Goal: Information Seeking & Learning: Check status

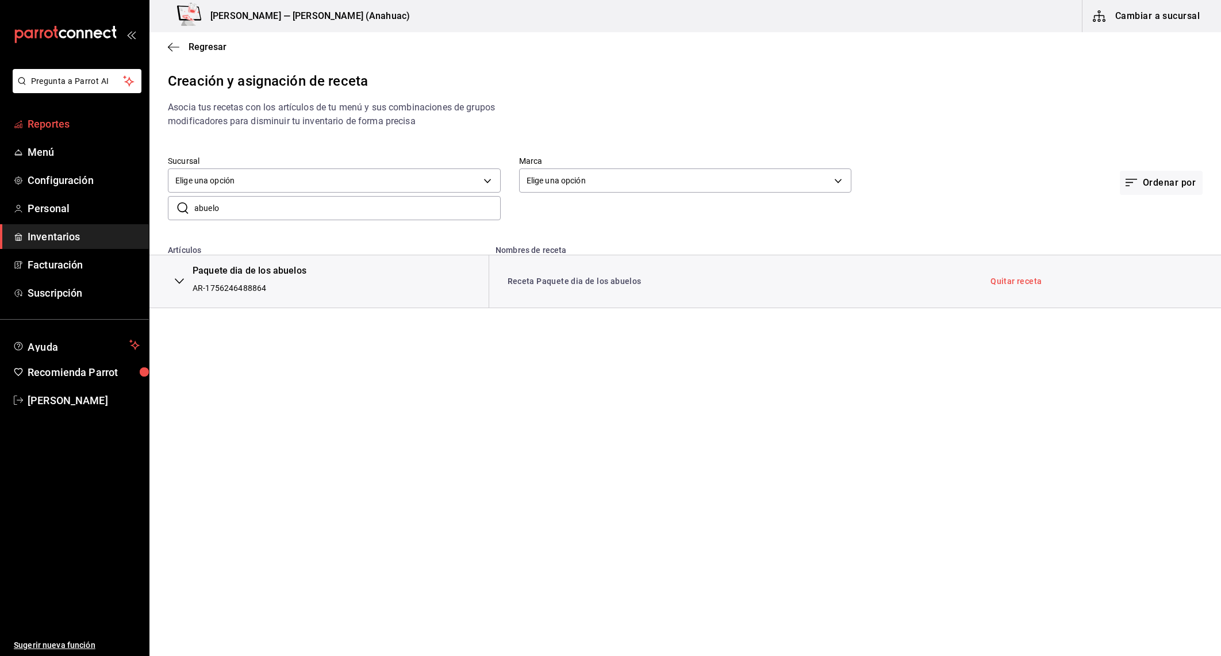
click at [61, 127] on span "Reportes" at bounding box center [84, 124] width 112 height 16
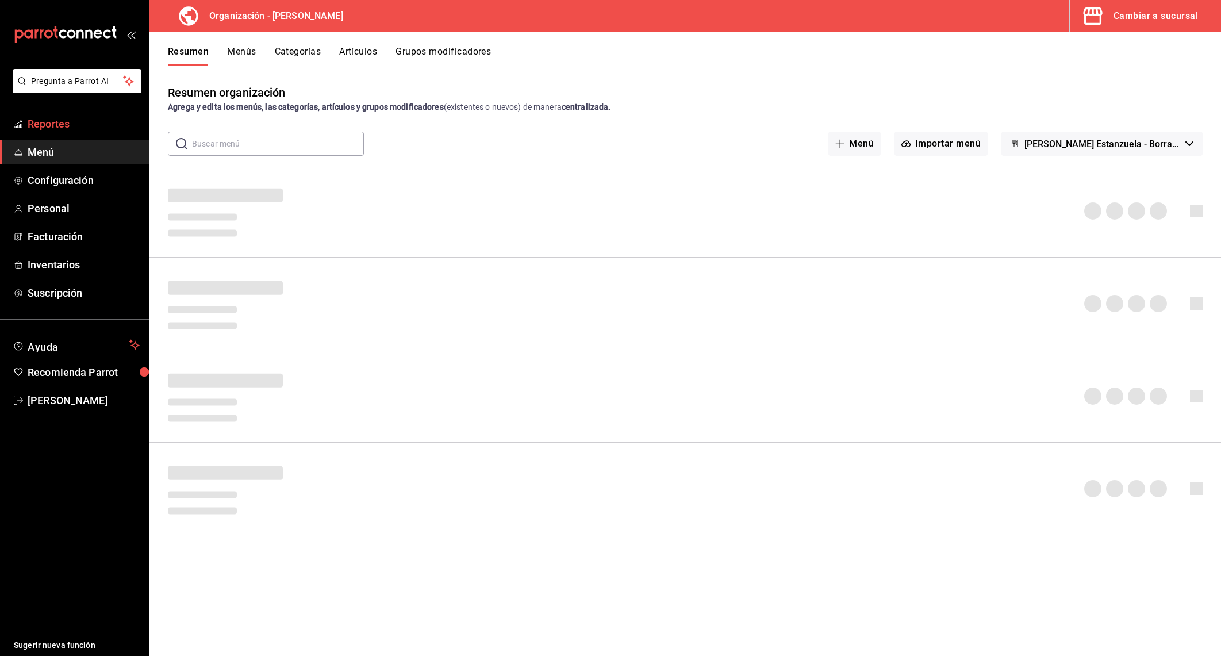
click at [63, 131] on span "Reportes" at bounding box center [84, 124] width 112 height 16
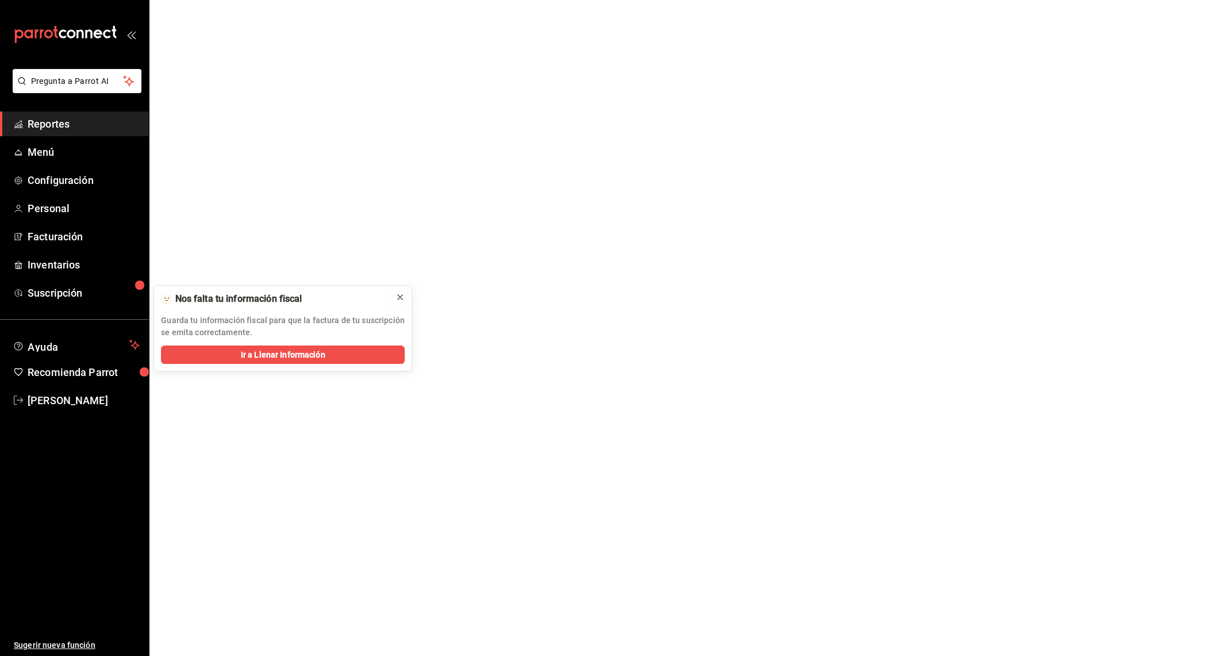
click at [403, 301] on icon at bounding box center [400, 297] width 9 height 9
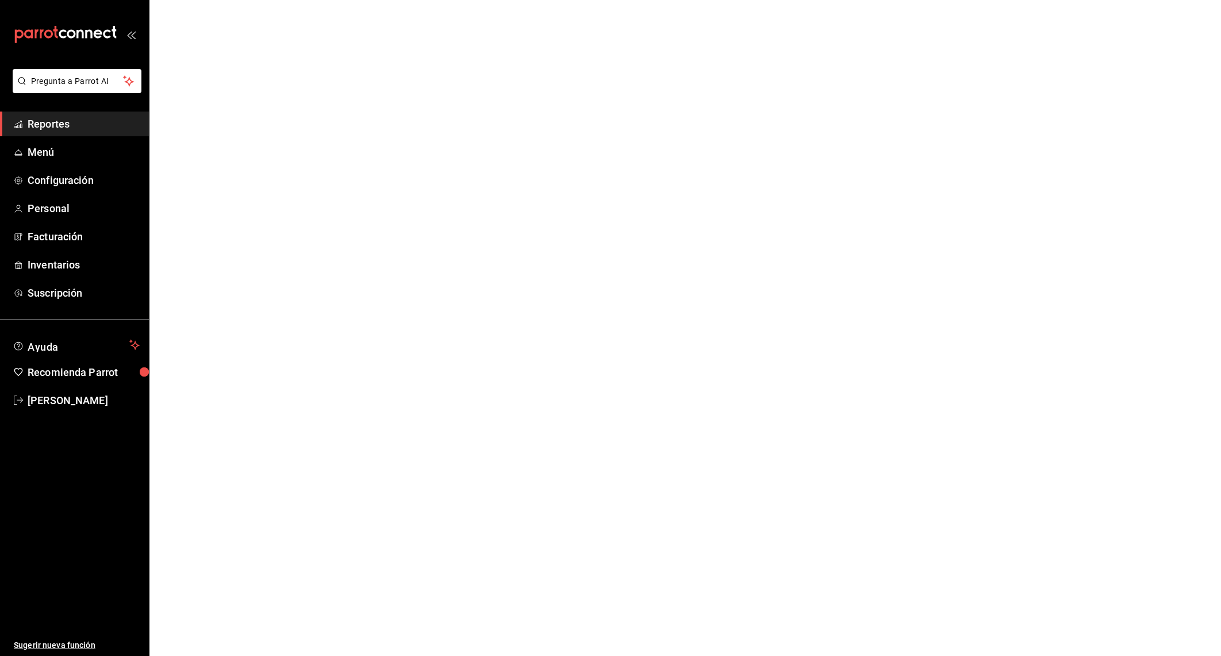
click at [71, 129] on span "Reportes" at bounding box center [84, 124] width 112 height 16
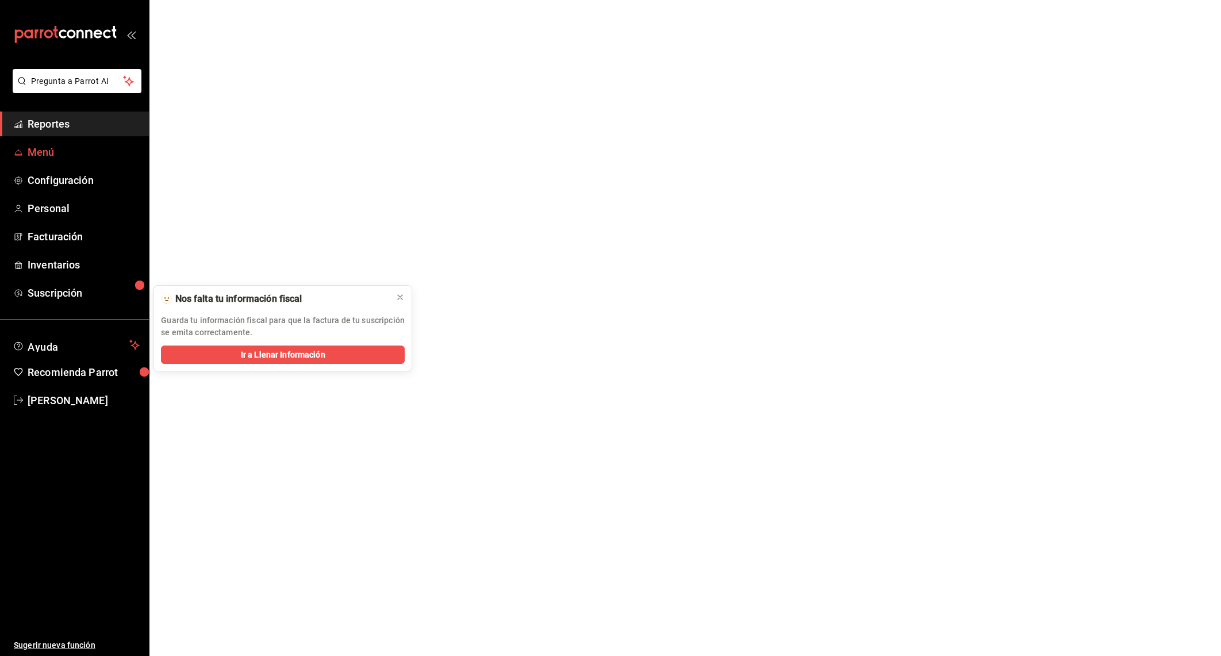
click at [60, 155] on span "Menú" at bounding box center [84, 152] width 112 height 16
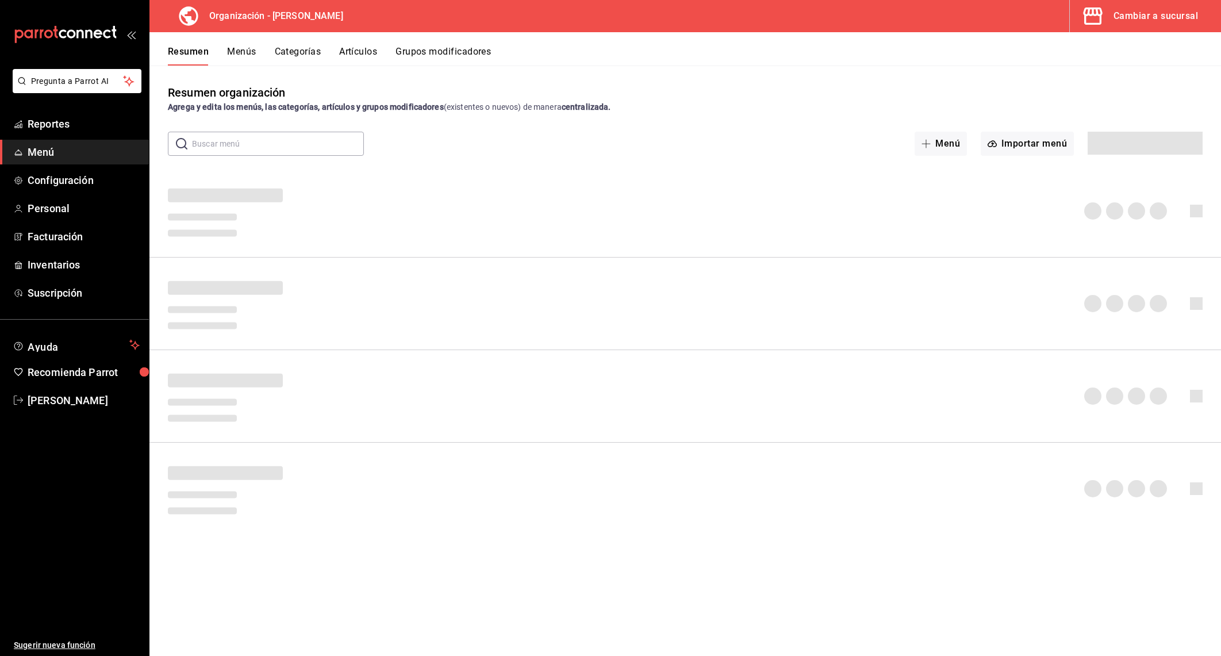
click at [1145, 5] on button "Cambiar a sucursal" at bounding box center [1141, 16] width 142 height 32
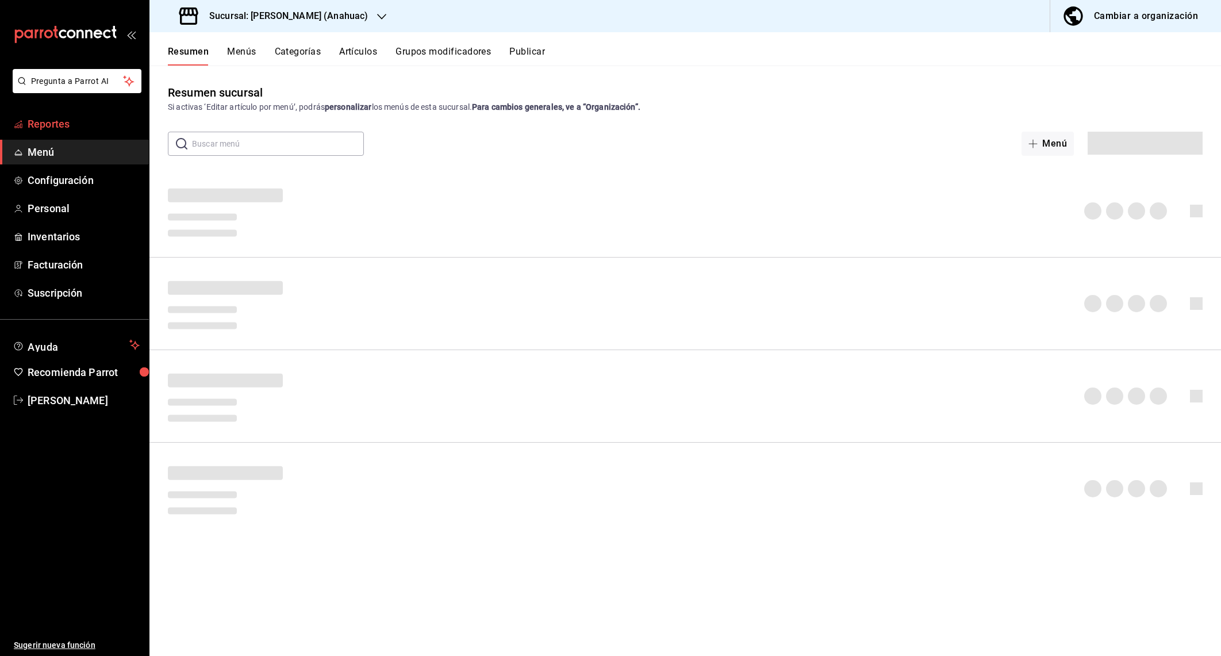
click at [63, 129] on span "Reportes" at bounding box center [84, 124] width 112 height 16
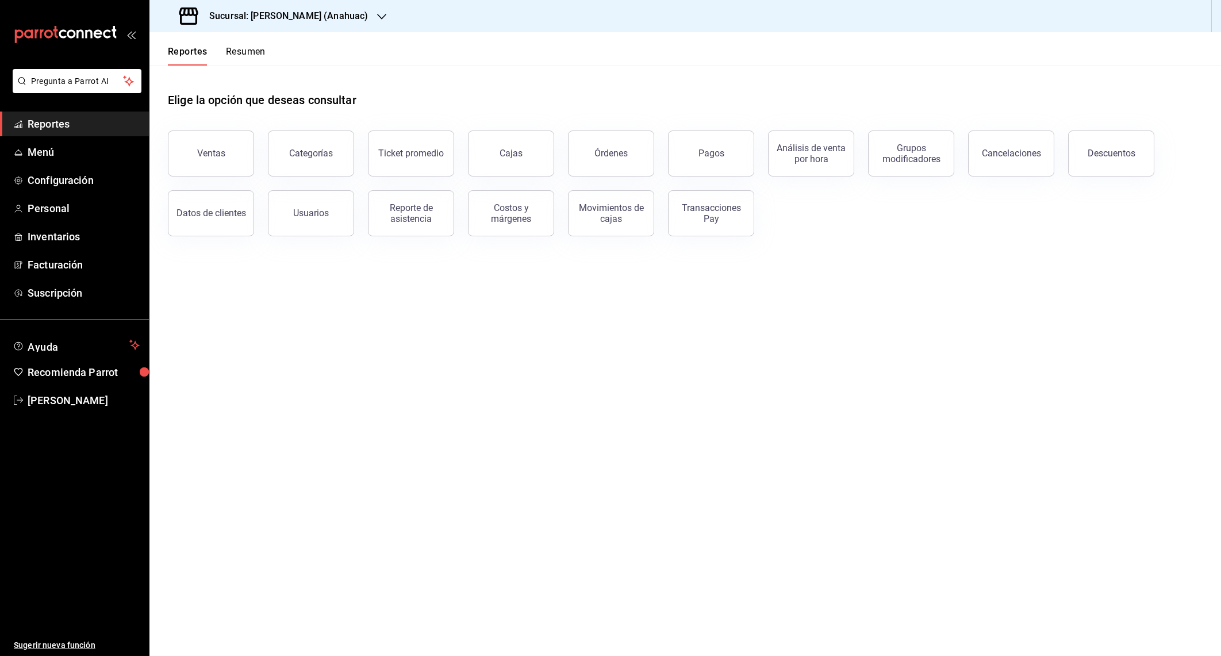
click at [265, 14] on h3 "Sucursal: Don Macizo (Anahuac)" at bounding box center [284, 16] width 168 height 14
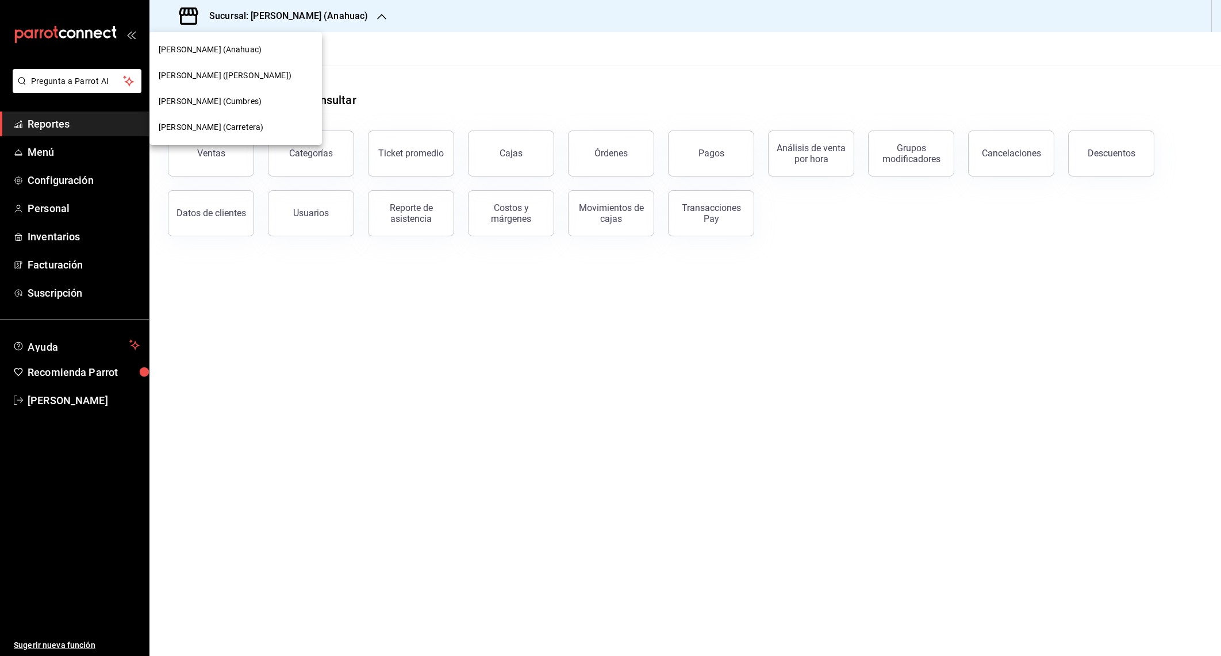
click at [448, 58] on div at bounding box center [610, 328] width 1221 height 656
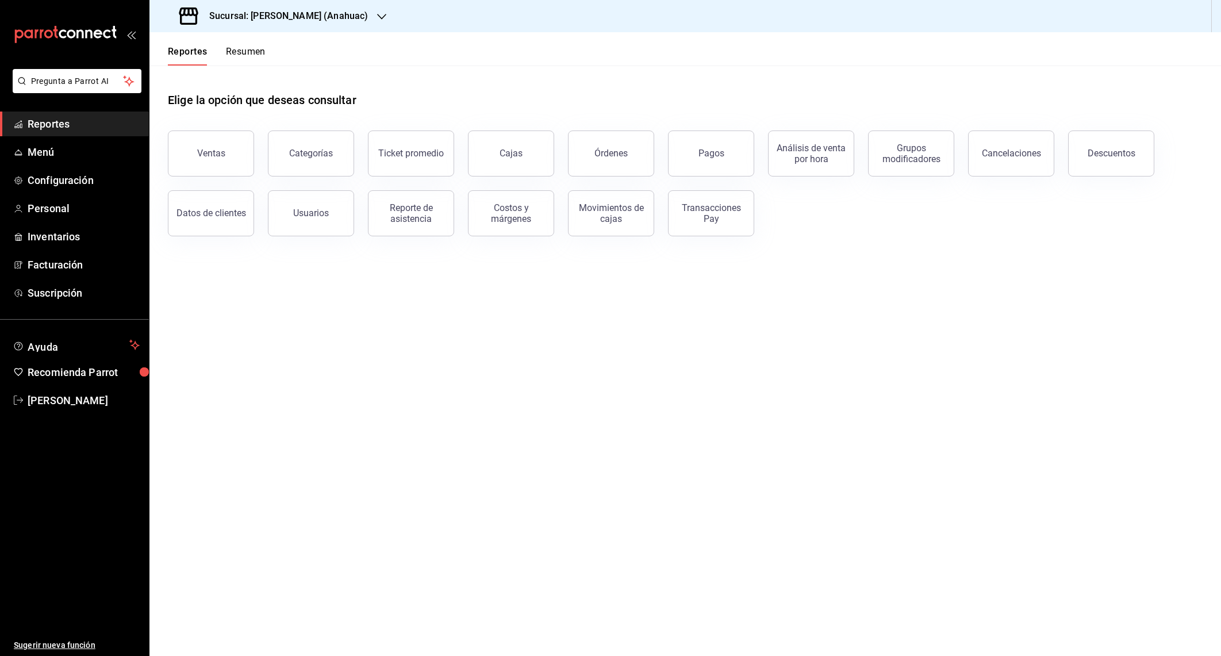
click at [76, 125] on span "Reportes" at bounding box center [84, 124] width 112 height 16
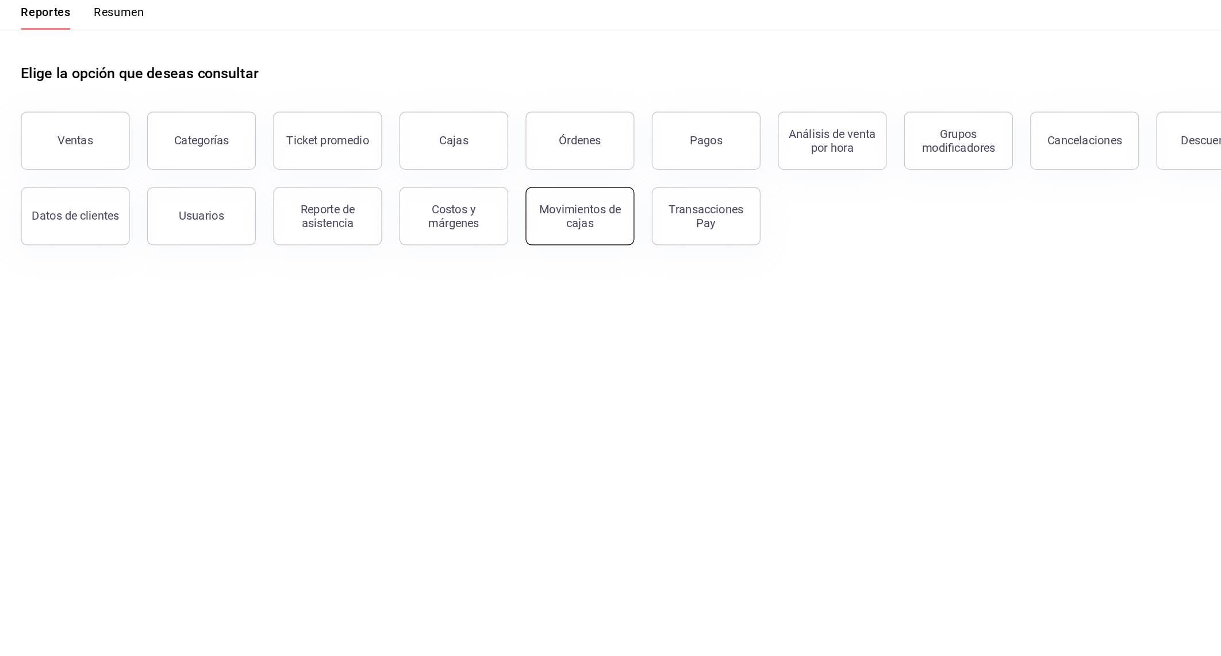
click at [627, 217] on div "Movimientos de cajas" at bounding box center [611, 213] width 71 height 22
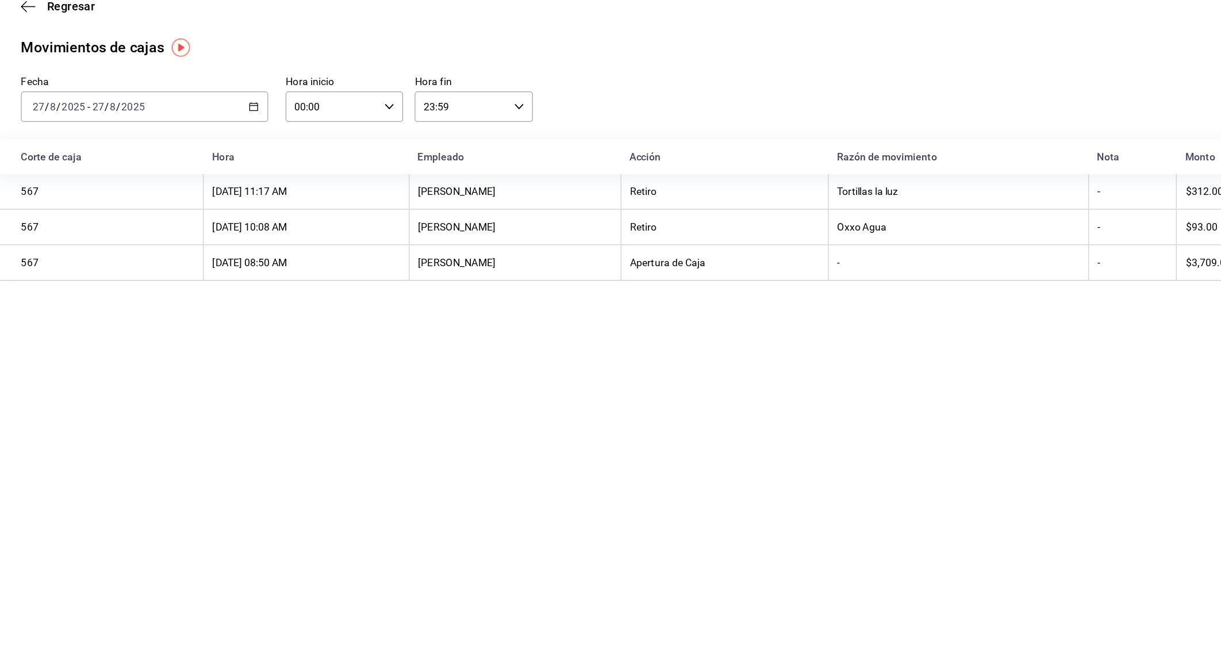
click at [354, 132] on div "2025-08-27 27 / 8 / 2025 - 2025-08-27 27 / 8 / 2025" at bounding box center [266, 126] width 196 height 24
click at [246, 229] on li "Mes actual" at bounding box center [222, 239] width 108 height 26
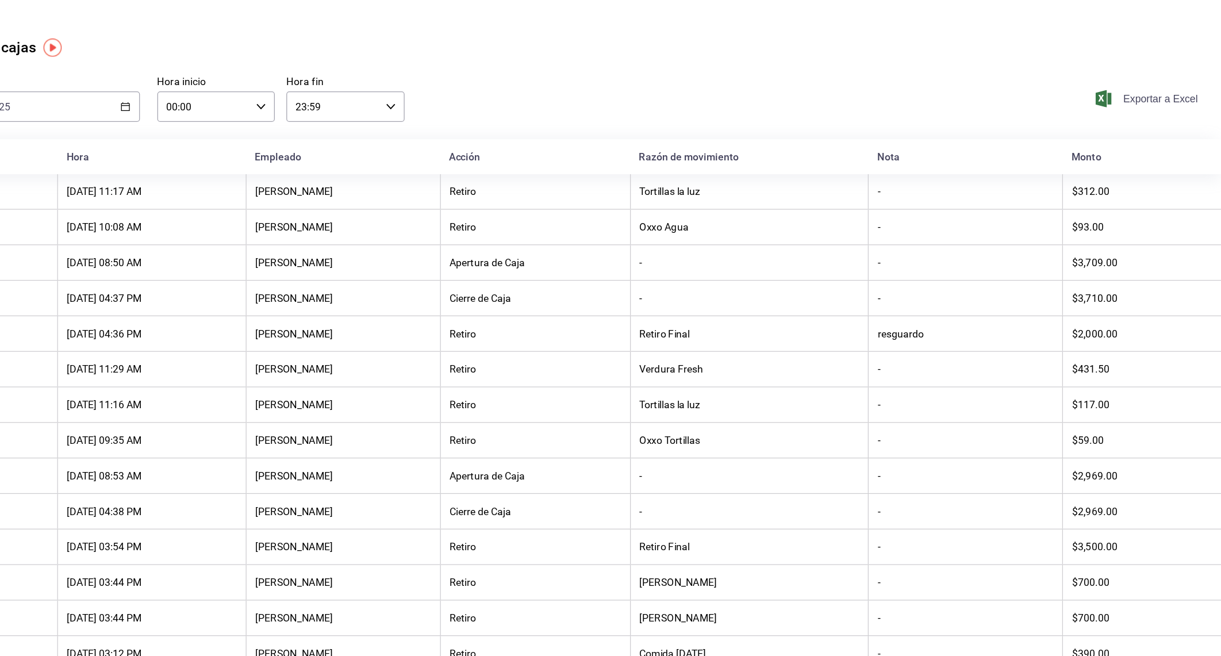
click at [1154, 122] on span "Exportar a Excel" at bounding box center [1163, 120] width 79 height 14
